Goal: Information Seeking & Learning: Learn about a topic

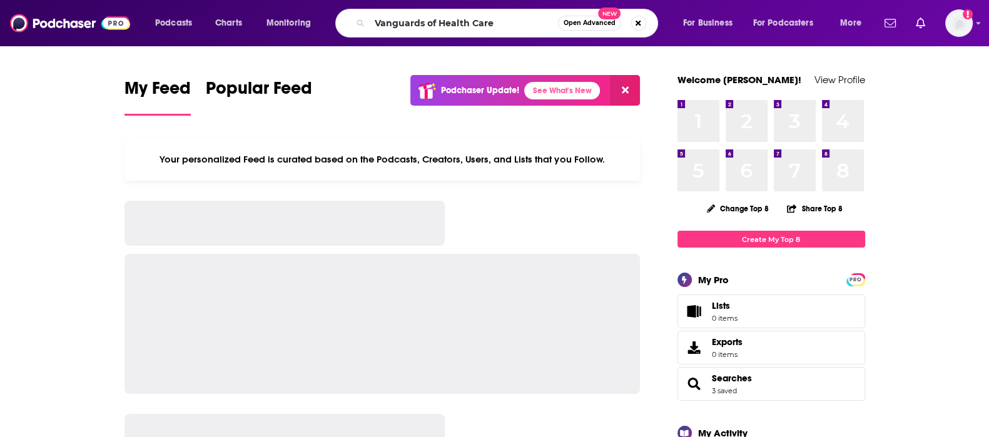
type input "Vanguards of Health Care"
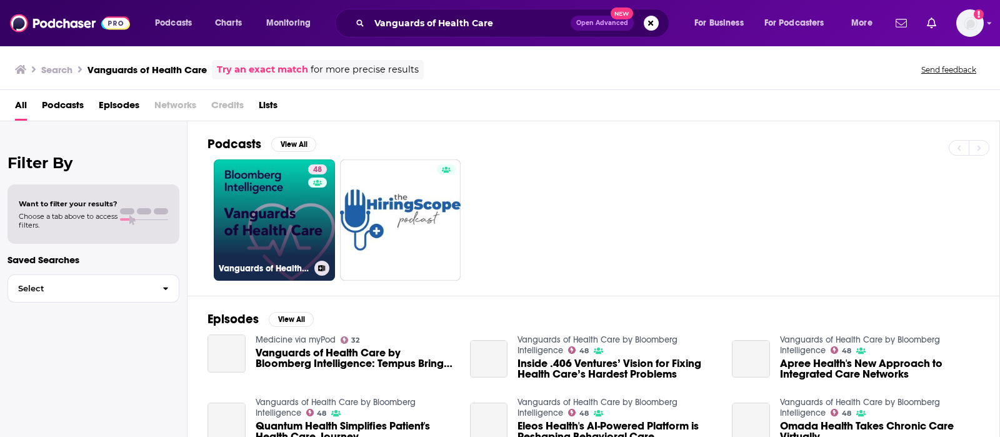
click at [300, 231] on link "48 Vanguards of Health Care by Bloomberg Intelligence" at bounding box center [274, 219] width 121 height 121
